Goal: Find specific page/section: Find specific page/section

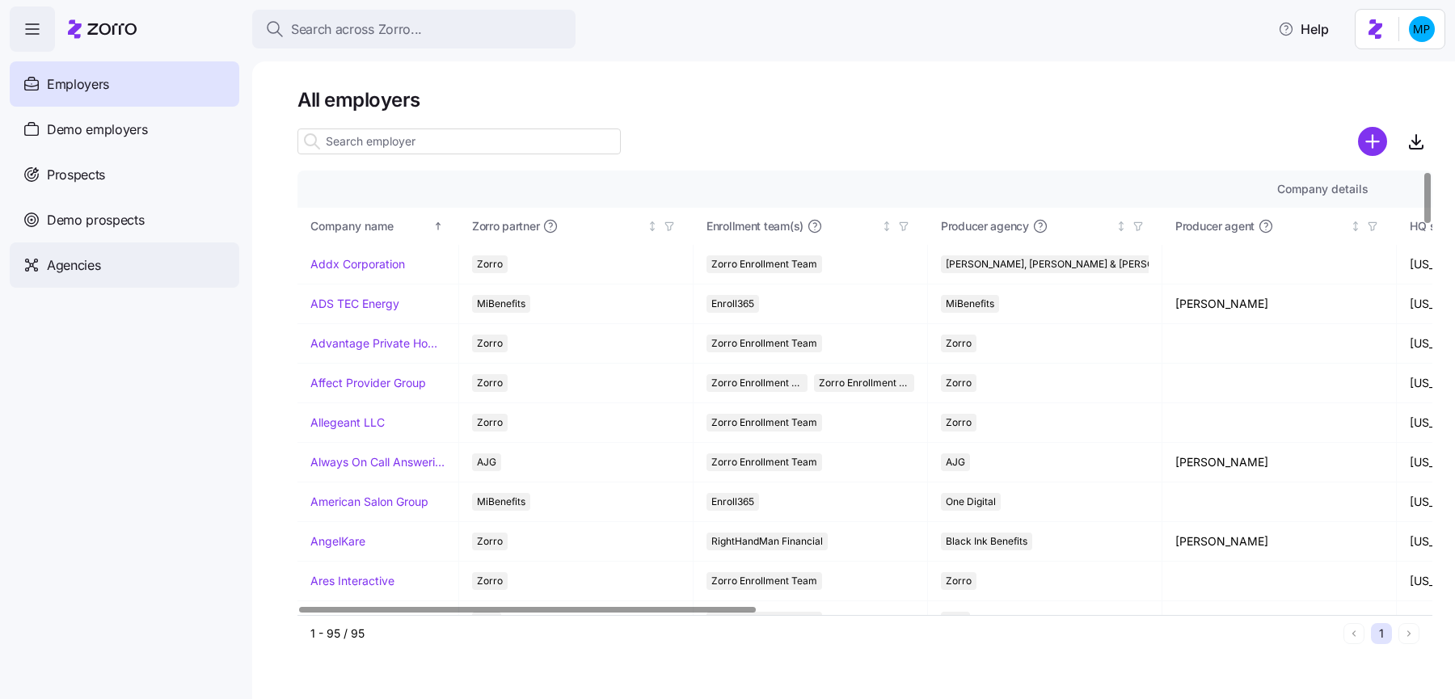
click at [96, 261] on span "Agencies" at bounding box center [73, 265] width 53 height 20
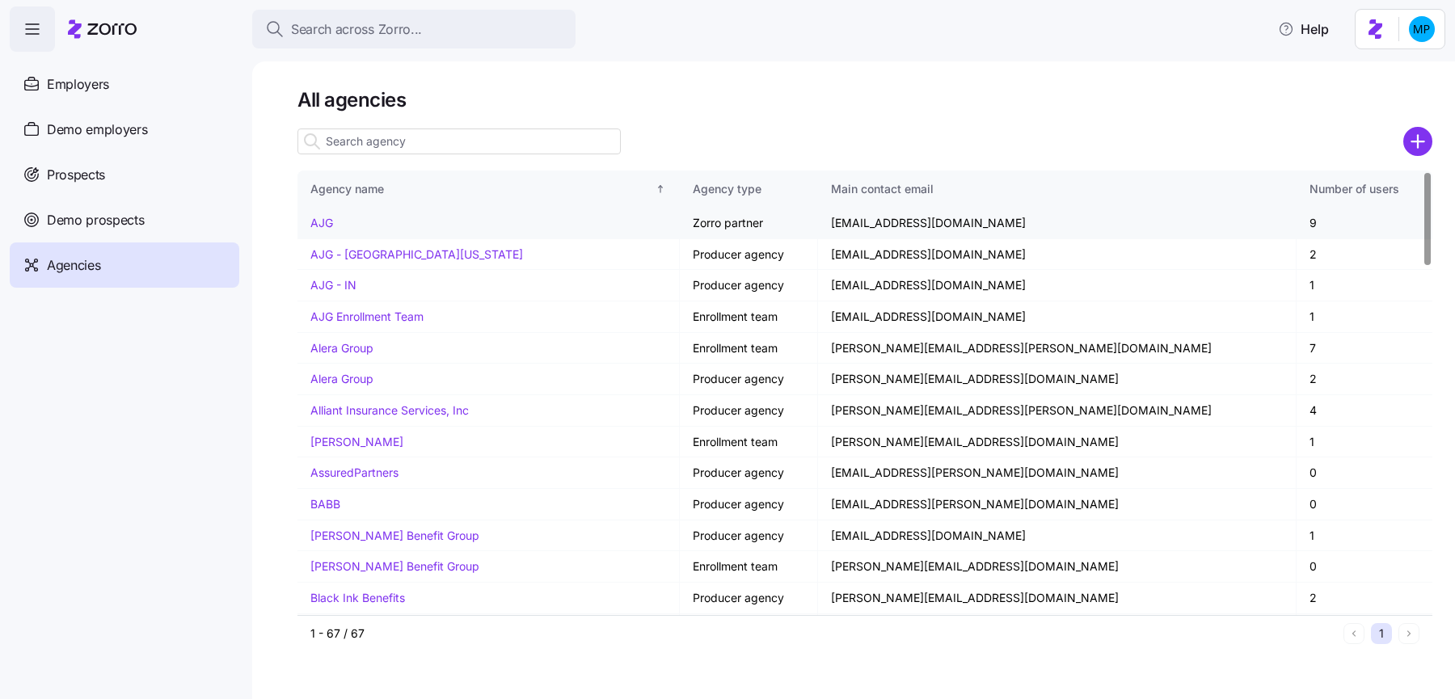
click at [325, 221] on link "AJG" at bounding box center [321, 223] width 23 height 14
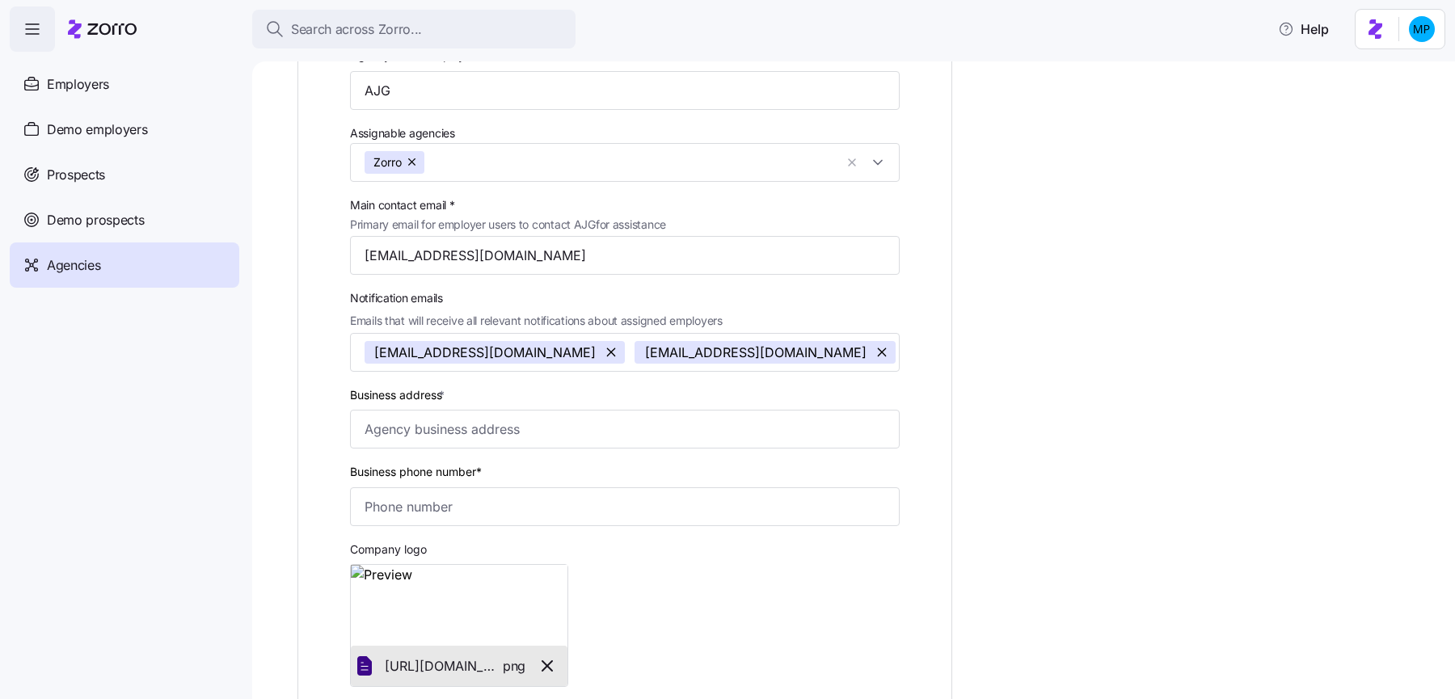
scroll to position [276, 0]
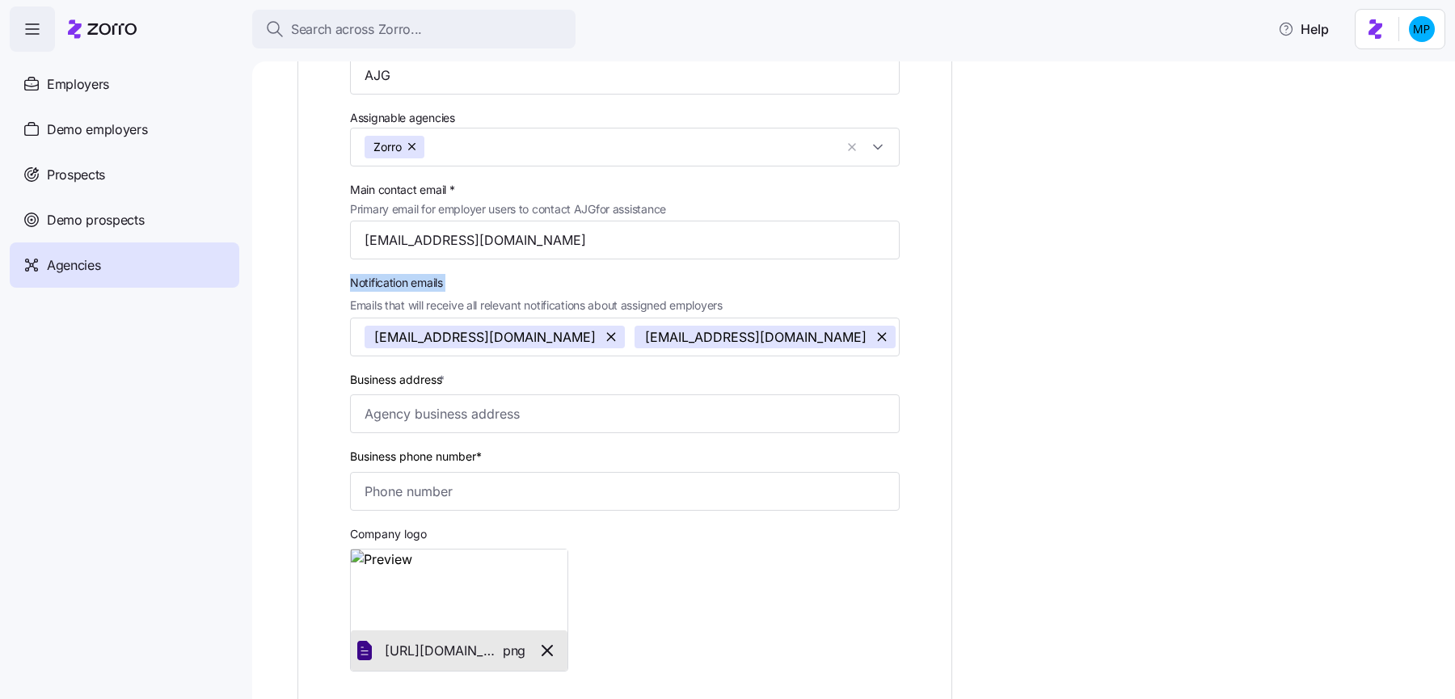
drag, startPoint x: 320, startPoint y: 267, endPoint x: 461, endPoint y: 296, distance: 144.4
click at [461, 296] on div "Agency type * Zorro partner Agency name (display name in Zorro) * AJG Assignabl…" at bounding box center [625, 329] width 614 height 752
click at [325, 261] on div "Agency type * Zorro partner Agency name (display name in Zorro) * AJG Assignabl…" at bounding box center [625, 329] width 614 height 752
